Goal: Task Accomplishment & Management: Use online tool/utility

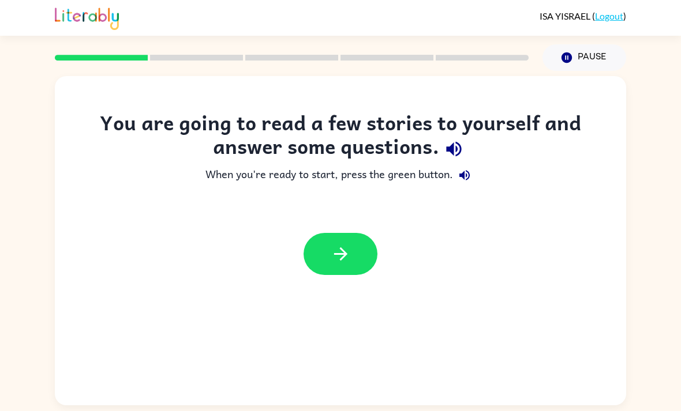
click at [355, 256] on button "button" at bounding box center [340, 254] width 74 height 42
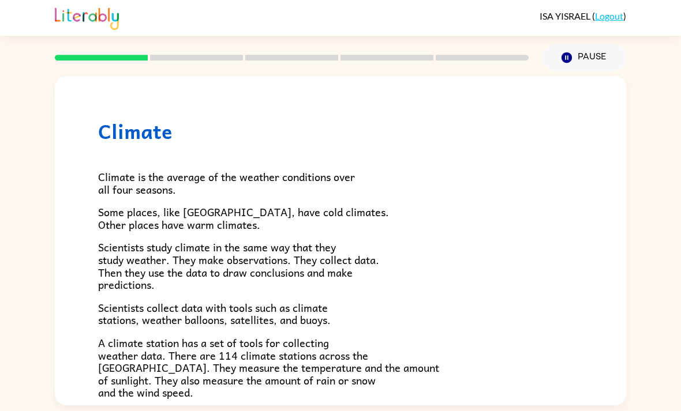
click at [581, 61] on button "Pause Pause" at bounding box center [584, 57] width 84 height 27
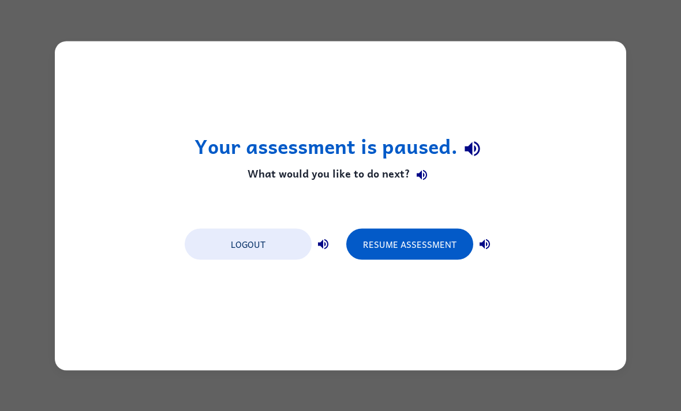
click at [646, 126] on div "Your assessment is paused. What would you like to do next? Logout Resume Assess…" at bounding box center [340, 205] width 681 height 411
click at [455, 243] on button "Resume Assessment" at bounding box center [409, 243] width 127 height 31
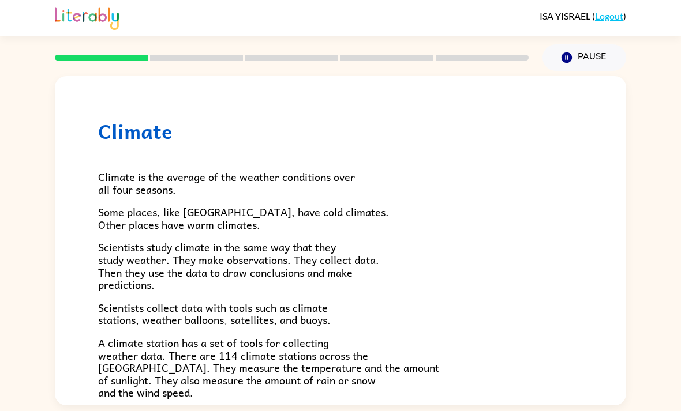
click at [93, 53] on div at bounding box center [292, 58] width 488 height 40
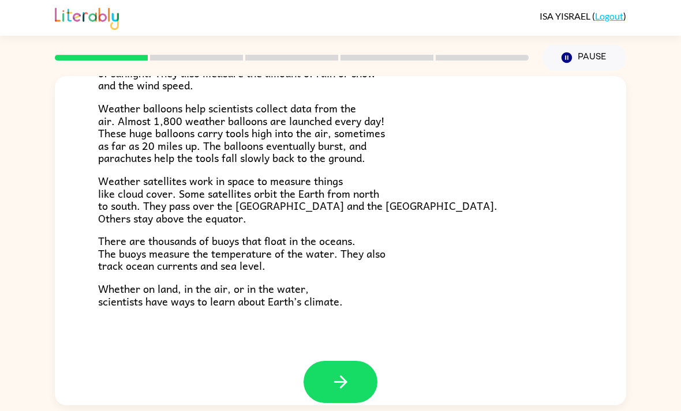
scroll to position [307, 0]
click at [335, 373] on icon "button" at bounding box center [341, 383] width 20 height 20
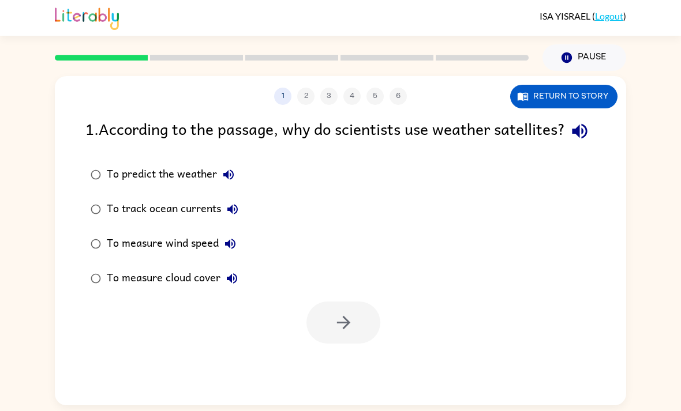
click at [359, 313] on div at bounding box center [343, 323] width 74 height 42
click at [593, 85] on button "Return to story" at bounding box center [563, 97] width 107 height 24
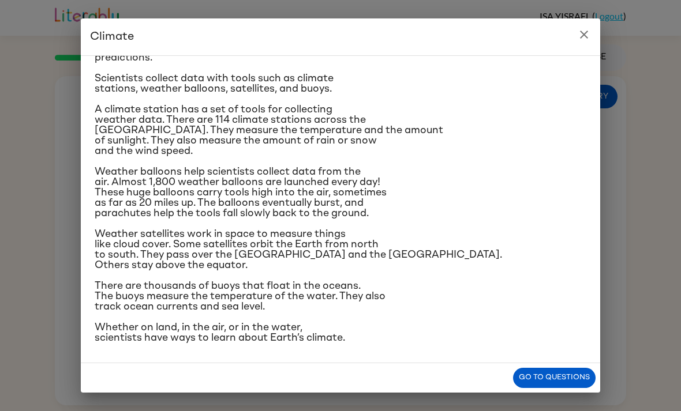
scroll to position [234, 0]
click at [576, 38] on button "close" at bounding box center [583, 34] width 23 height 23
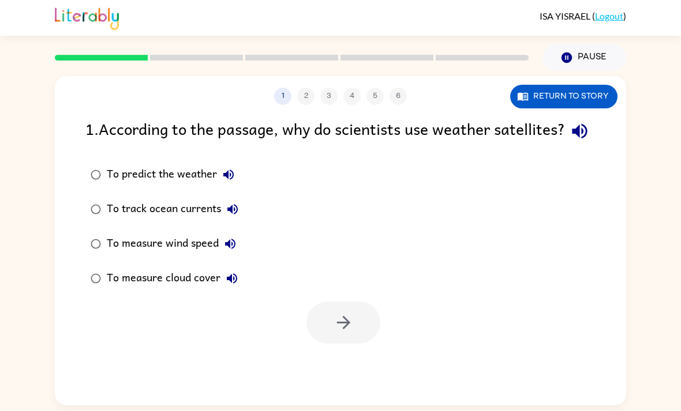
click at [572, 85] on button "Return to story" at bounding box center [563, 97] width 107 height 24
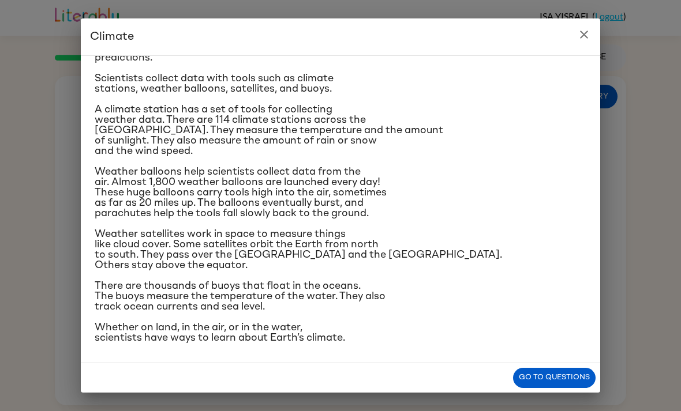
click at [580, 25] on button "close" at bounding box center [583, 34] width 23 height 23
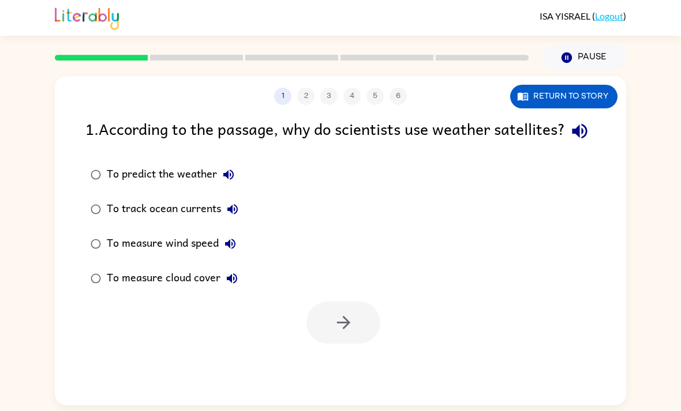
click at [201, 267] on div "To measure cloud cover" at bounding box center [175, 278] width 137 height 23
click at [163, 233] on div "To measure wind speed" at bounding box center [174, 244] width 135 height 23
click at [152, 267] on div "To measure cloud cover" at bounding box center [175, 278] width 137 height 23
click at [230, 272] on icon "button" at bounding box center [232, 279] width 14 height 14
click at [358, 312] on button "button" at bounding box center [343, 323] width 74 height 42
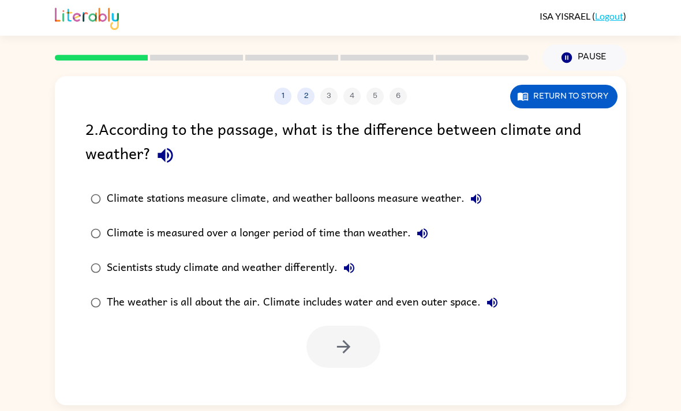
click at [166, 145] on icon "button" at bounding box center [165, 155] width 20 height 20
click at [302, 88] on button "2" at bounding box center [305, 96] width 17 height 17
click at [306, 88] on button "2" at bounding box center [305, 96] width 17 height 17
click at [282, 88] on button "1" at bounding box center [282, 96] width 17 height 17
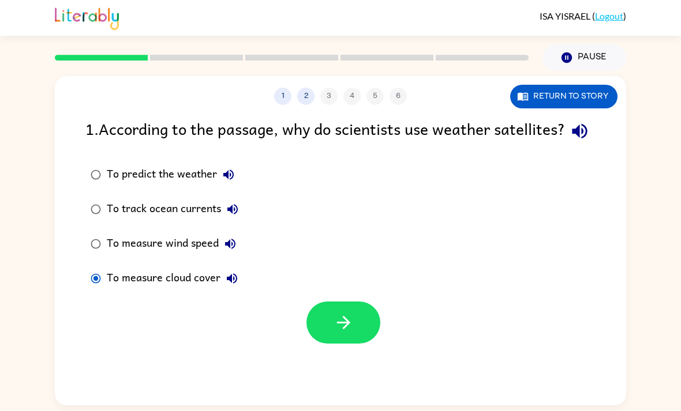
click at [281, 88] on button "1" at bounding box center [282, 96] width 17 height 17
click at [310, 88] on button "2" at bounding box center [305, 96] width 17 height 17
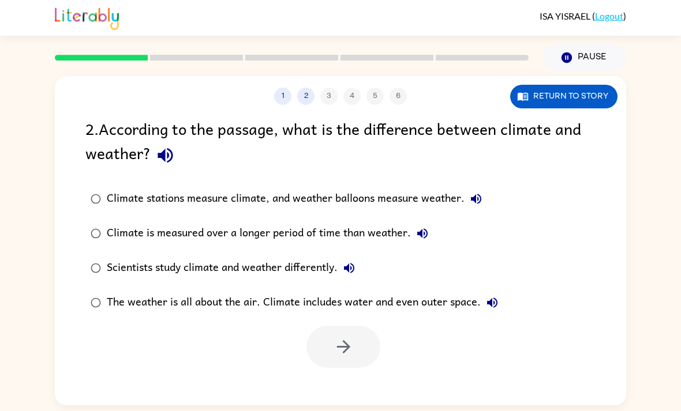
click at [287, 88] on button "1" at bounding box center [282, 96] width 17 height 17
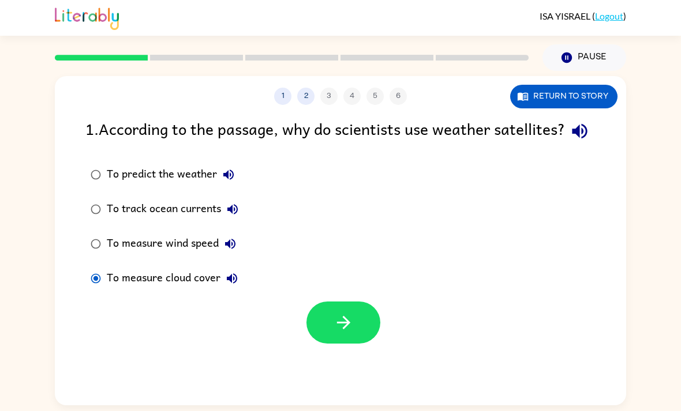
click at [198, 233] on div "To measure wind speed" at bounding box center [174, 244] width 135 height 23
click at [145, 267] on div "To measure cloud cover" at bounding box center [175, 278] width 137 height 23
click at [353, 313] on icon "button" at bounding box center [343, 323] width 20 height 20
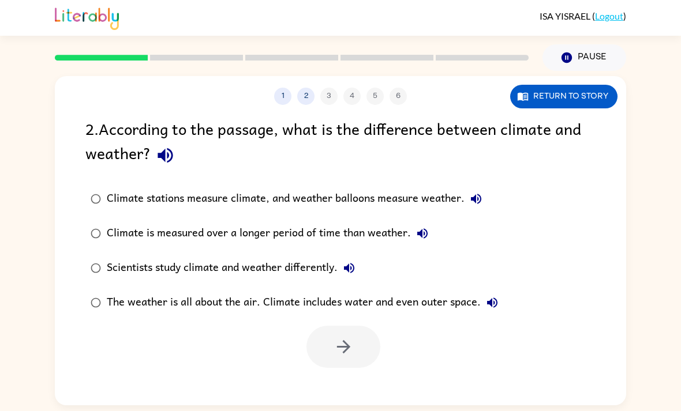
click at [568, 85] on button "Return to story" at bounding box center [563, 97] width 107 height 24
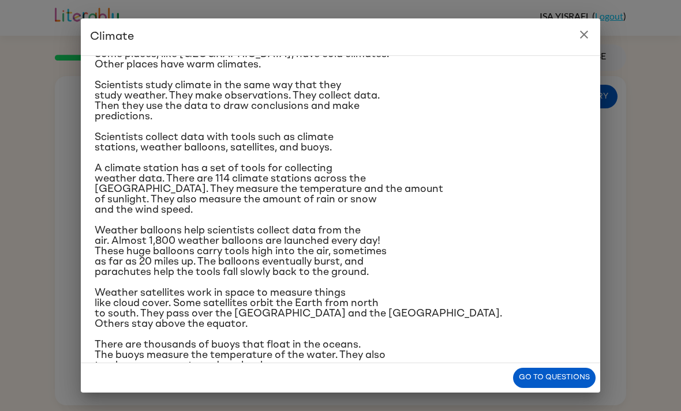
scroll to position [76, 0]
